Goal: Check status: Check status

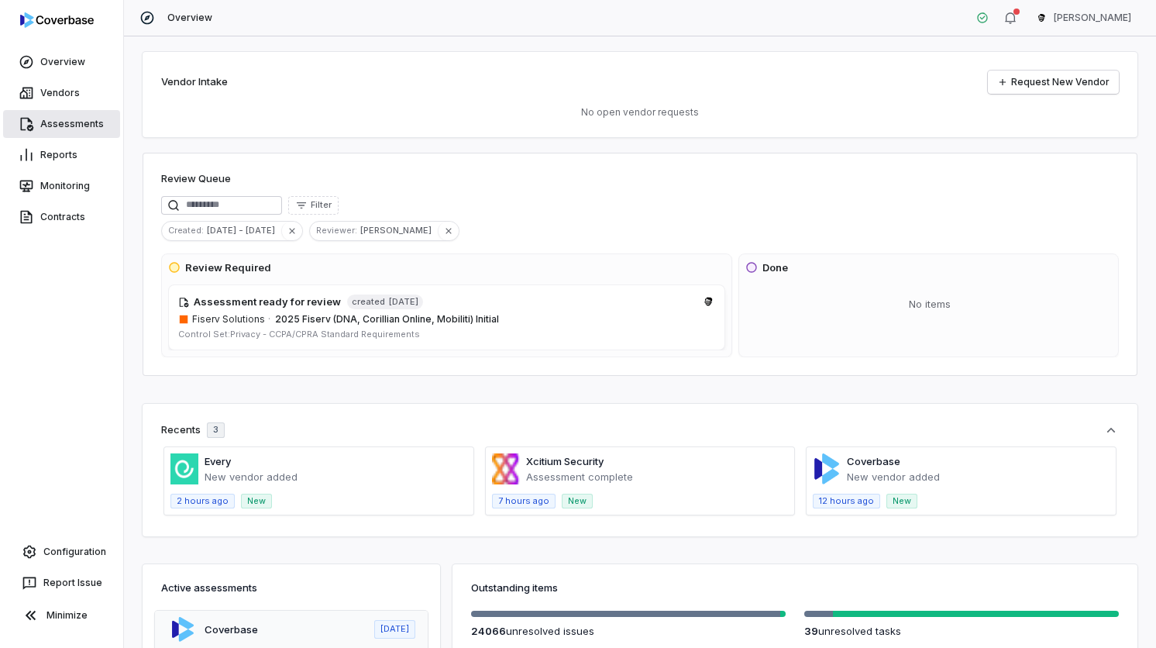
click at [84, 129] on link "Assessments" at bounding box center [61, 124] width 117 height 28
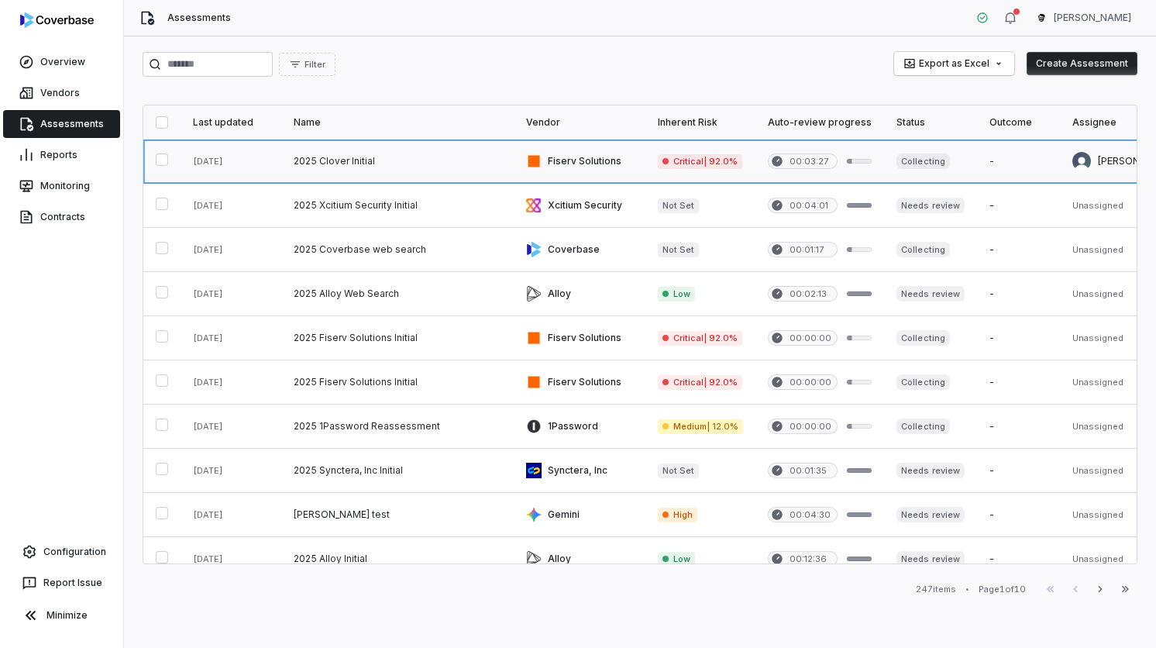
click at [448, 159] on link at bounding box center [397, 161] width 233 height 43
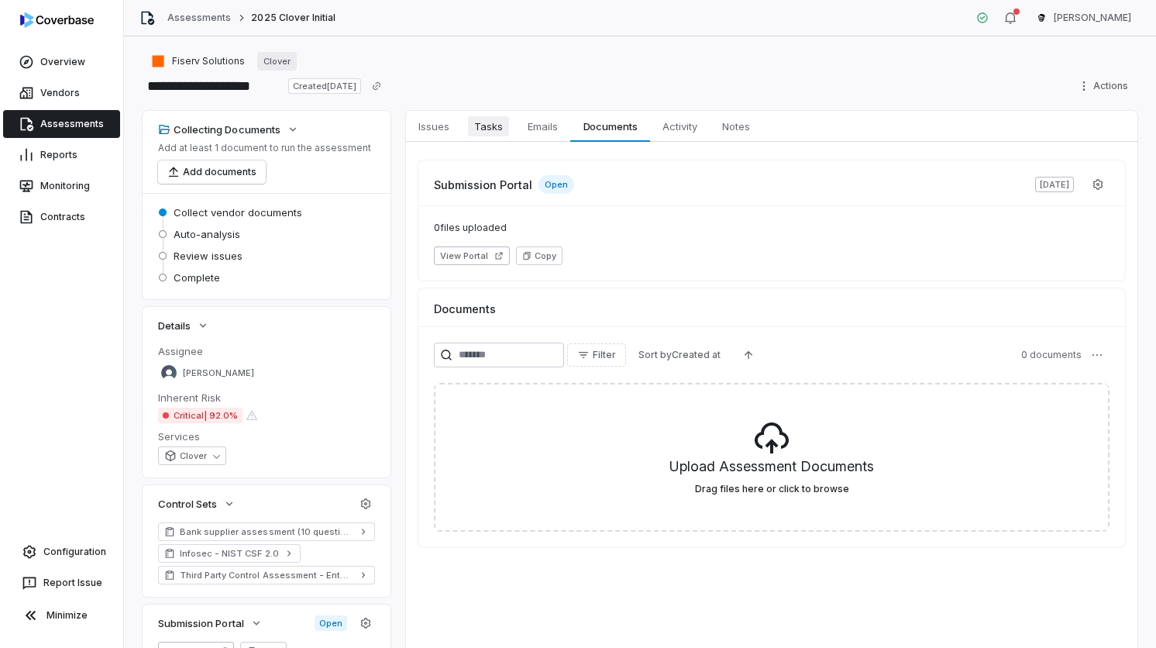
click at [509, 119] on link "Tasks Tasks" at bounding box center [488, 126] width 53 height 31
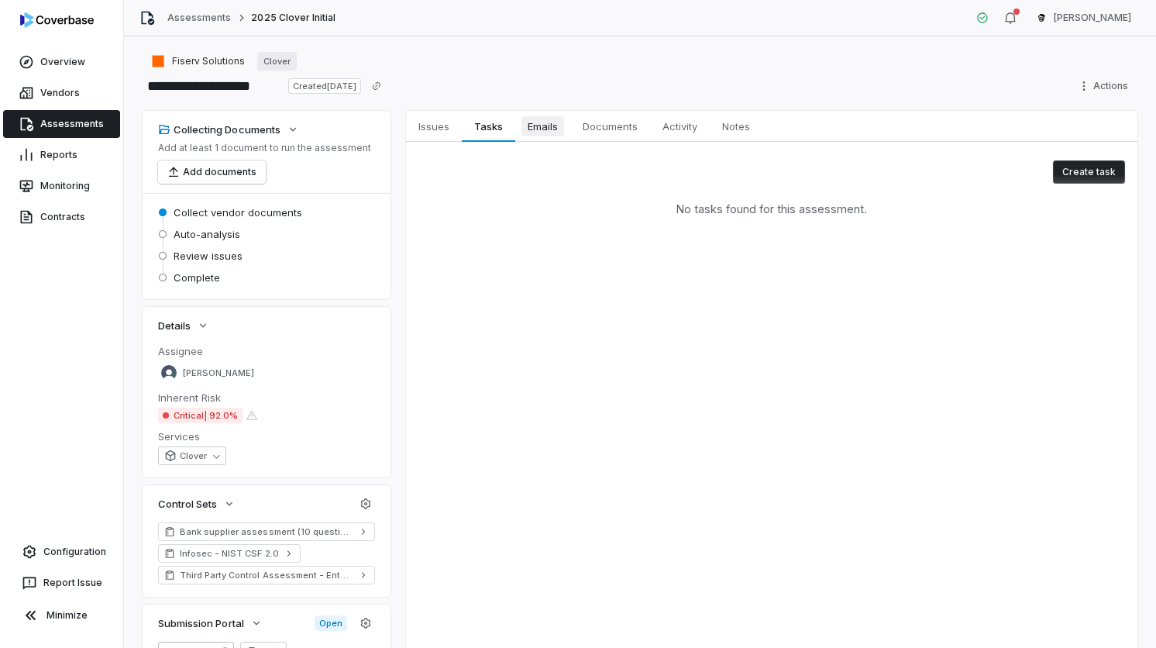
click at [545, 121] on span "Emails" at bounding box center [543, 126] width 43 height 20
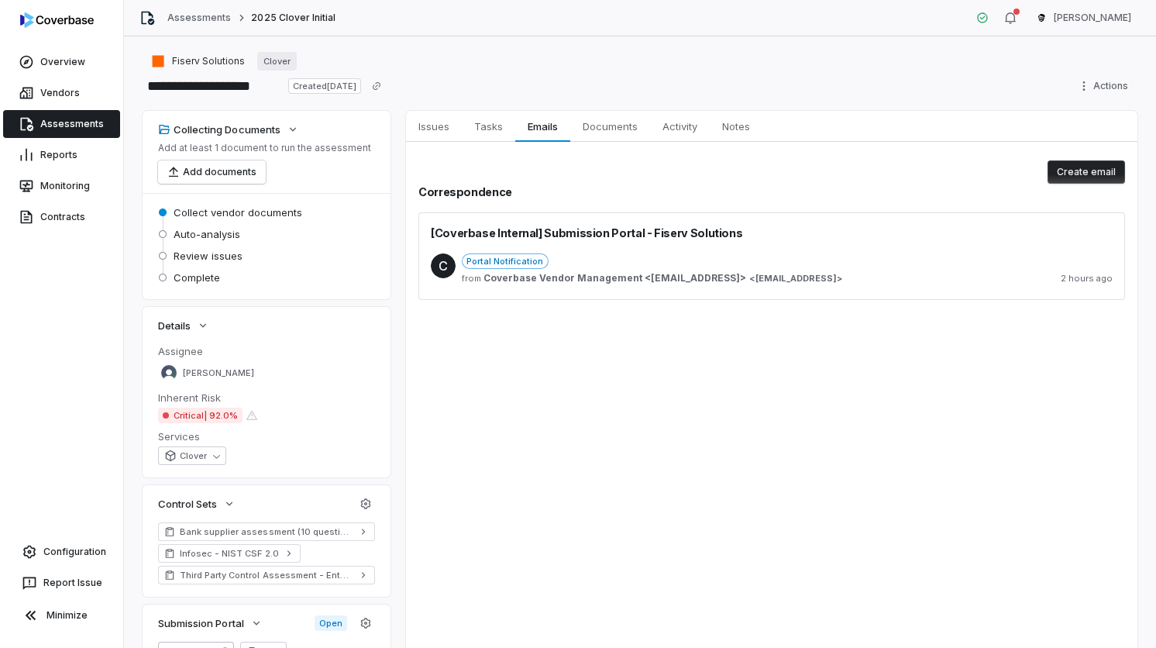
click at [405, 125] on div "Collecting Documents Add at least 1 document to run the assessment Add document…" at bounding box center [640, 417] width 995 height 612
click at [433, 125] on span "Issues" at bounding box center [433, 126] width 43 height 20
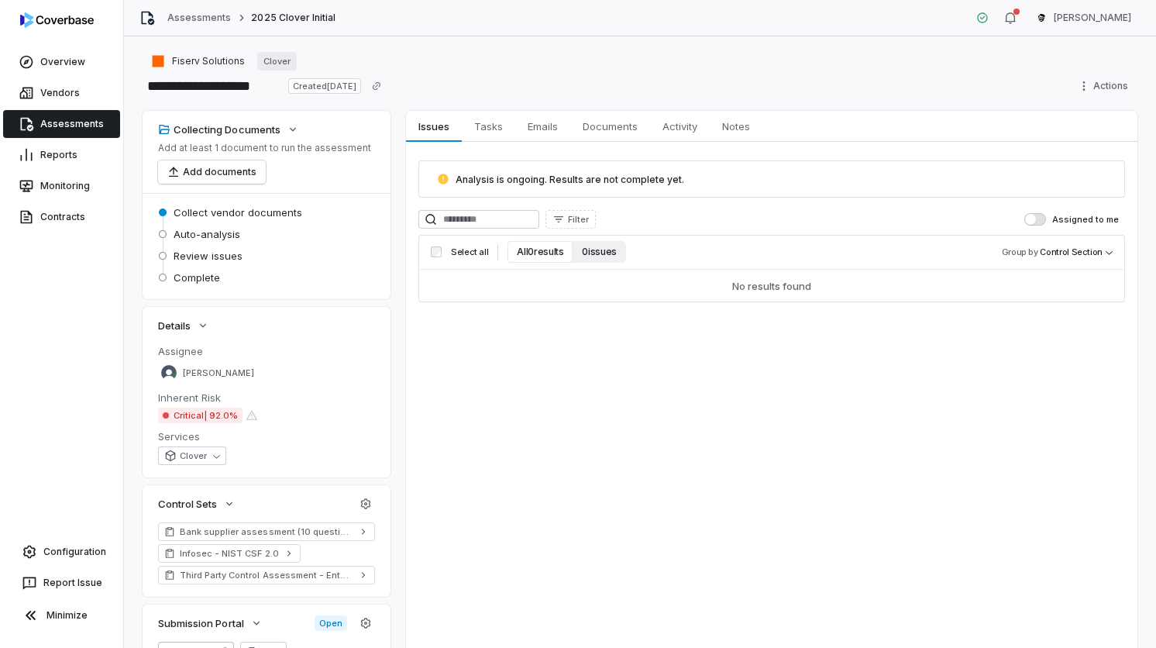
click at [590, 252] on button "0 issues" at bounding box center [599, 252] width 53 height 22
click at [559, 252] on button "All 0 results" at bounding box center [540, 252] width 65 height 22
